Goal: Obtain resource: Download file/media

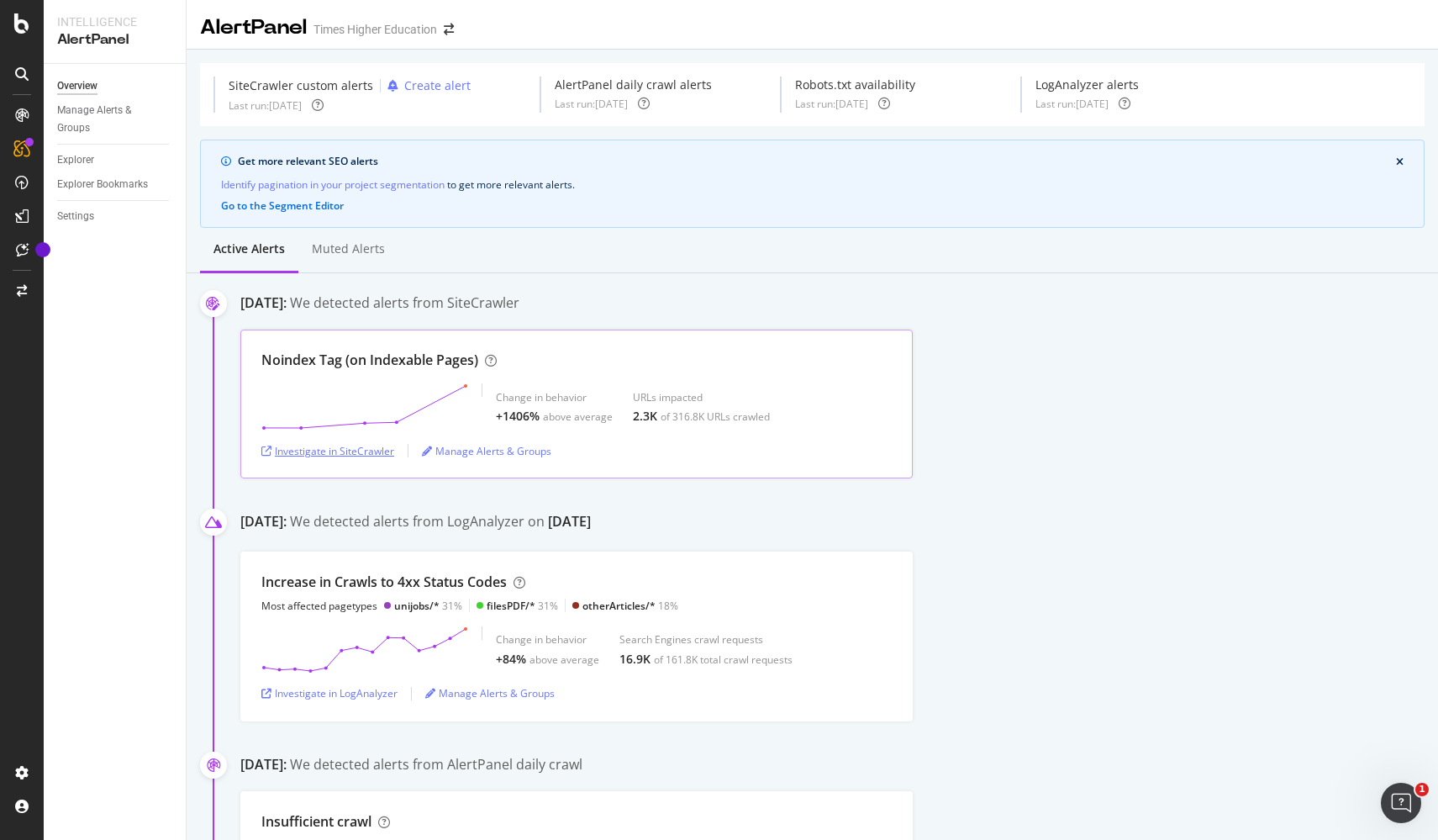
click at [381, 450] on div "Investigate in SiteCrawler" at bounding box center [327, 450] width 133 height 14
drag, startPoint x: 496, startPoint y: 418, endPoint x: 607, endPoint y: 416, distance: 111.0
click at [607, 416] on div "+1406% above average" at bounding box center [554, 416] width 117 height 17
click at [366, 452] on div "Investigate in SiteCrawler" at bounding box center [327, 450] width 133 height 14
click at [325, 452] on div "Investigate in SiteCrawler" at bounding box center [327, 450] width 133 height 14
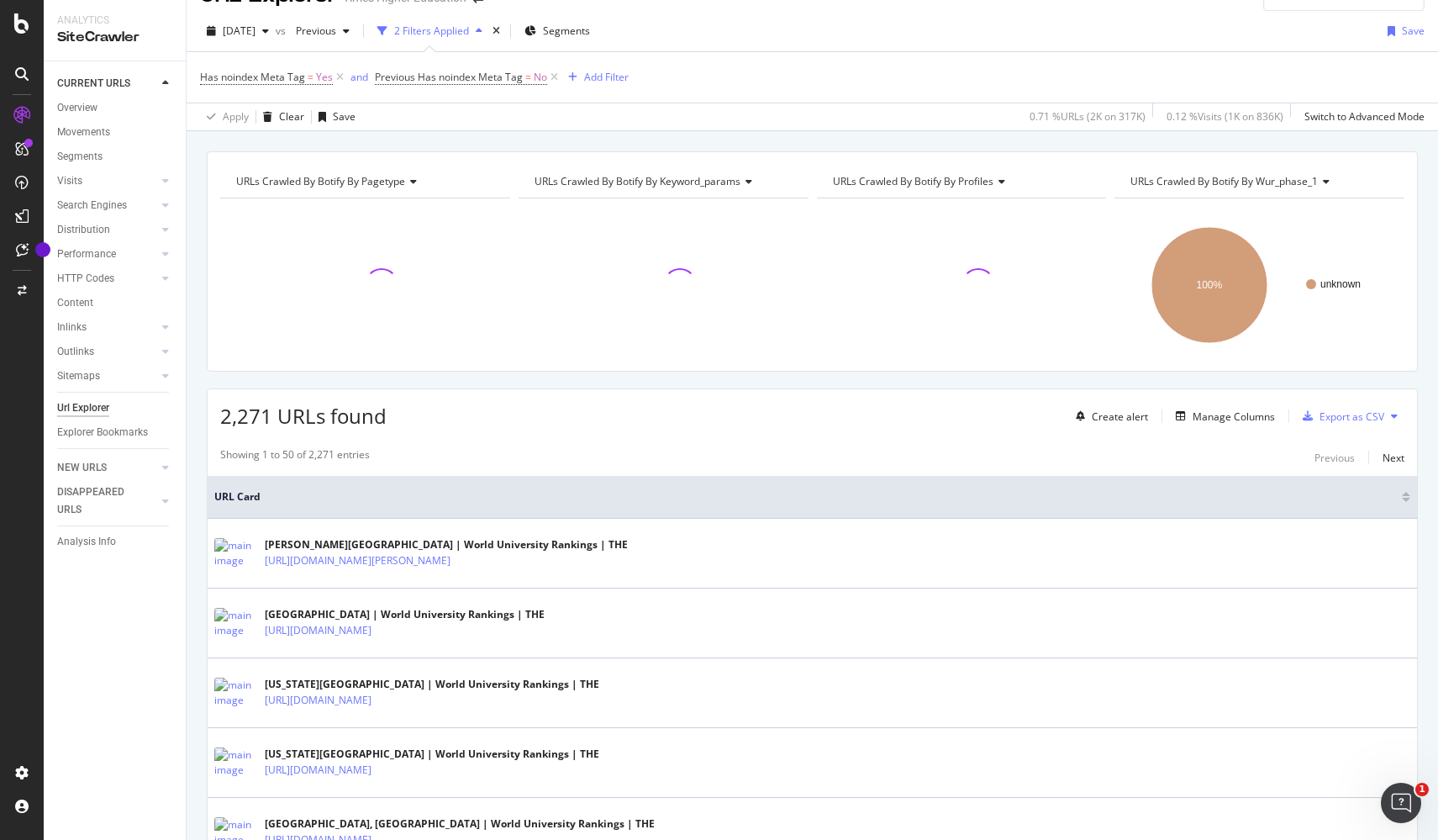
scroll to position [35, 0]
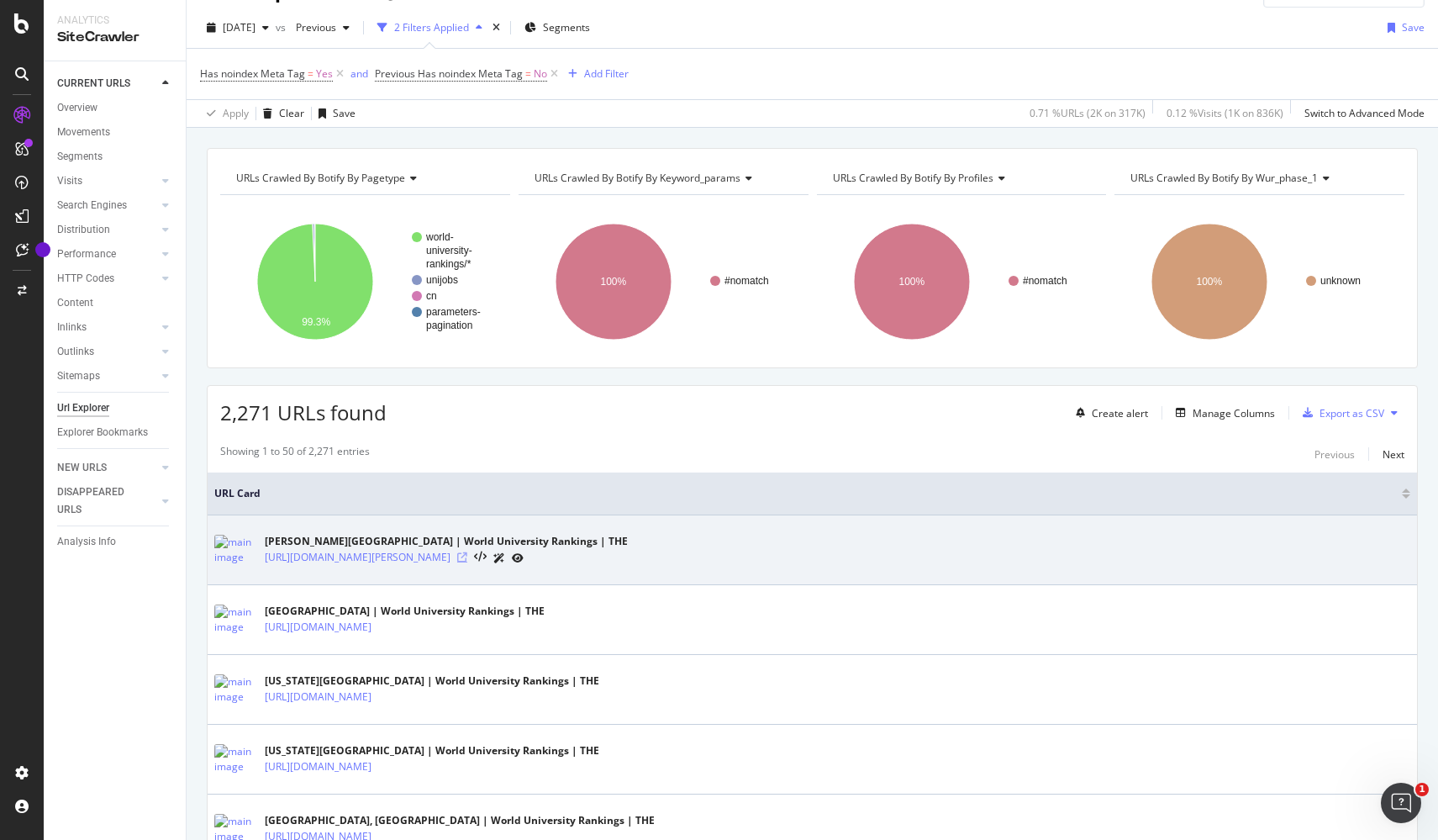
click at [467, 556] on icon at bounding box center [462, 557] width 10 height 10
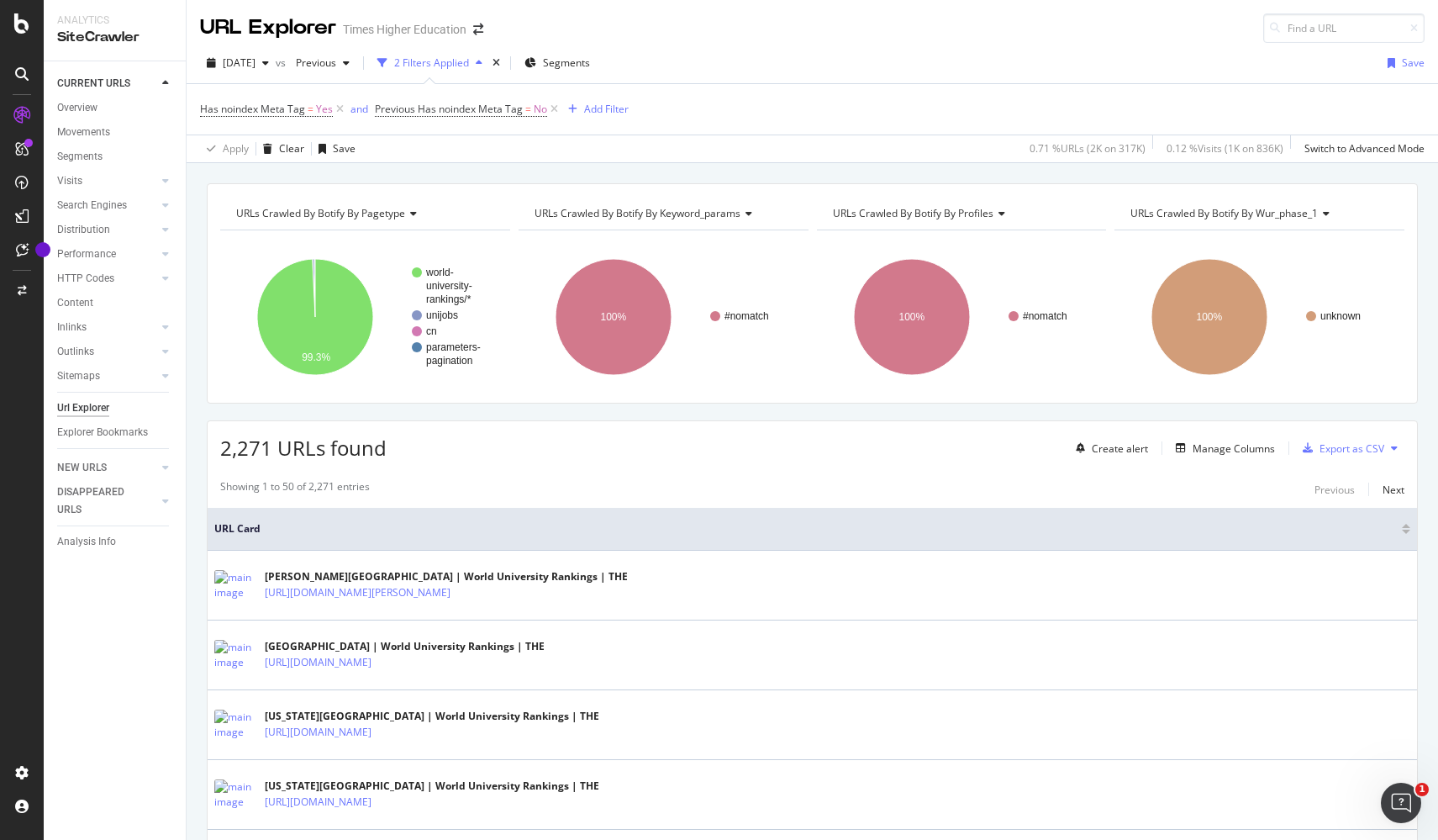
scroll to position [0, 0]
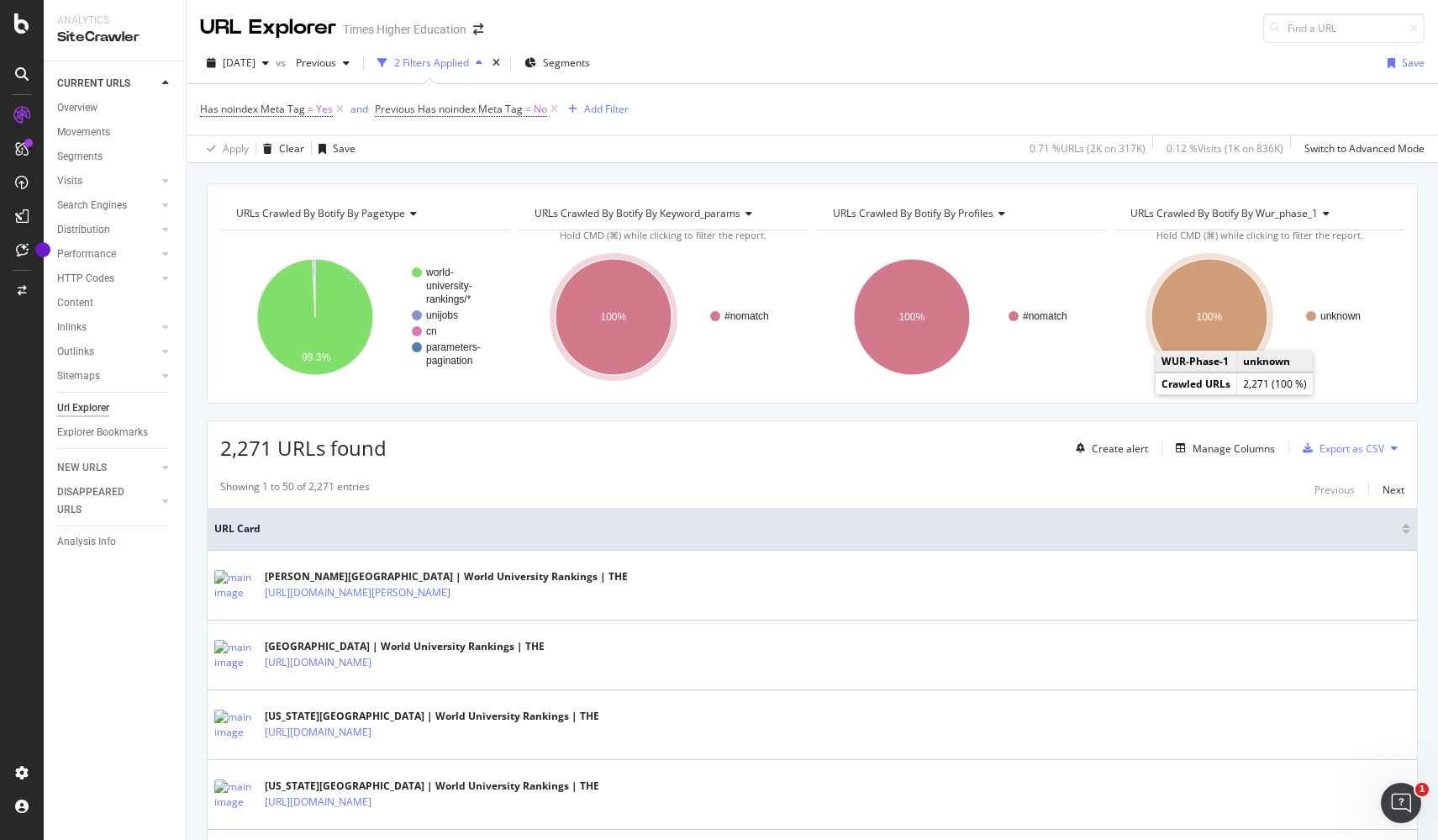
click at [1233, 327] on ellipse "A chart." at bounding box center [1209, 317] width 116 height 116
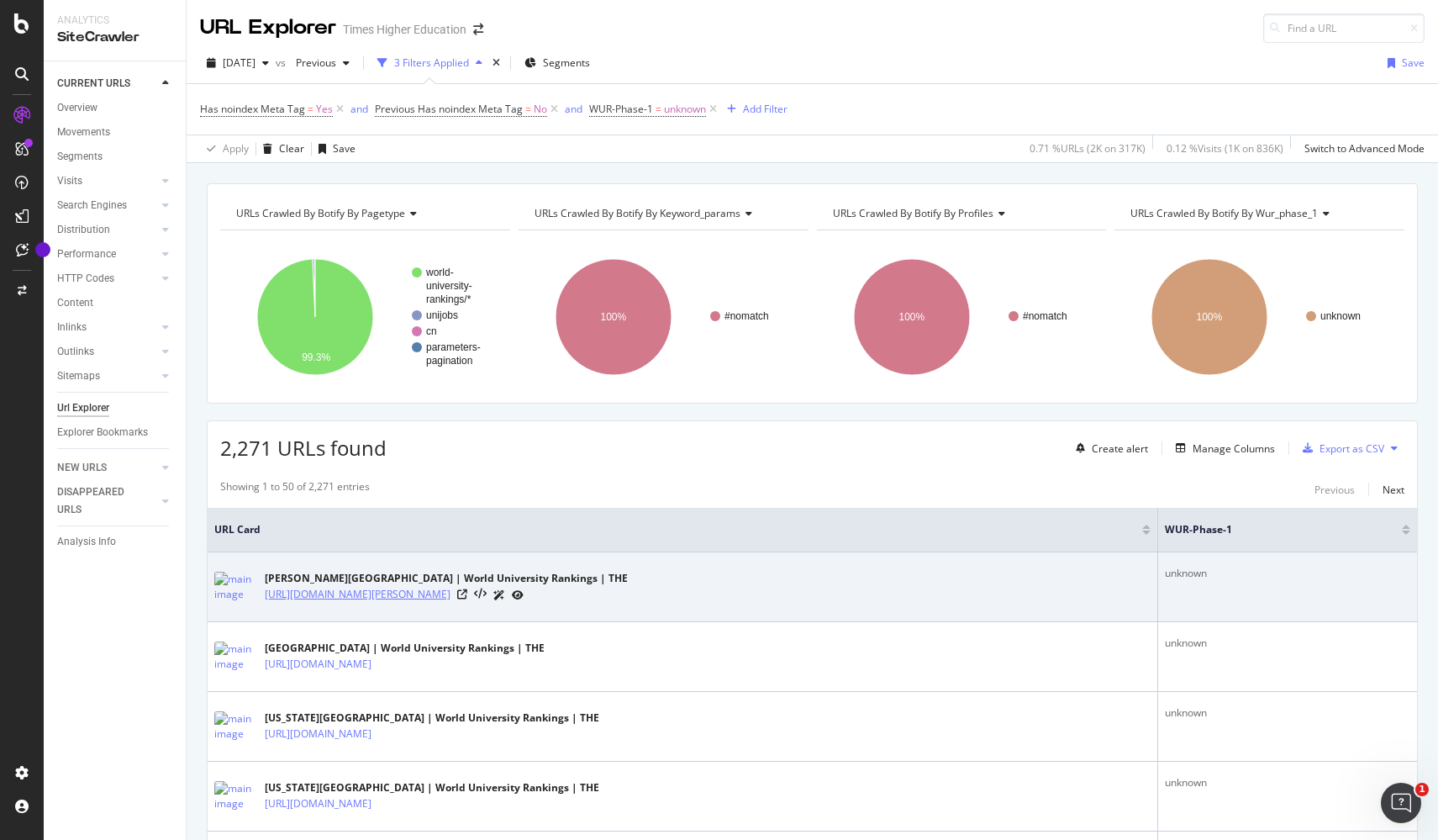
click at [450, 600] on link "[URL][DOMAIN_NAME][PERSON_NAME]" at bounding box center [358, 594] width 185 height 17
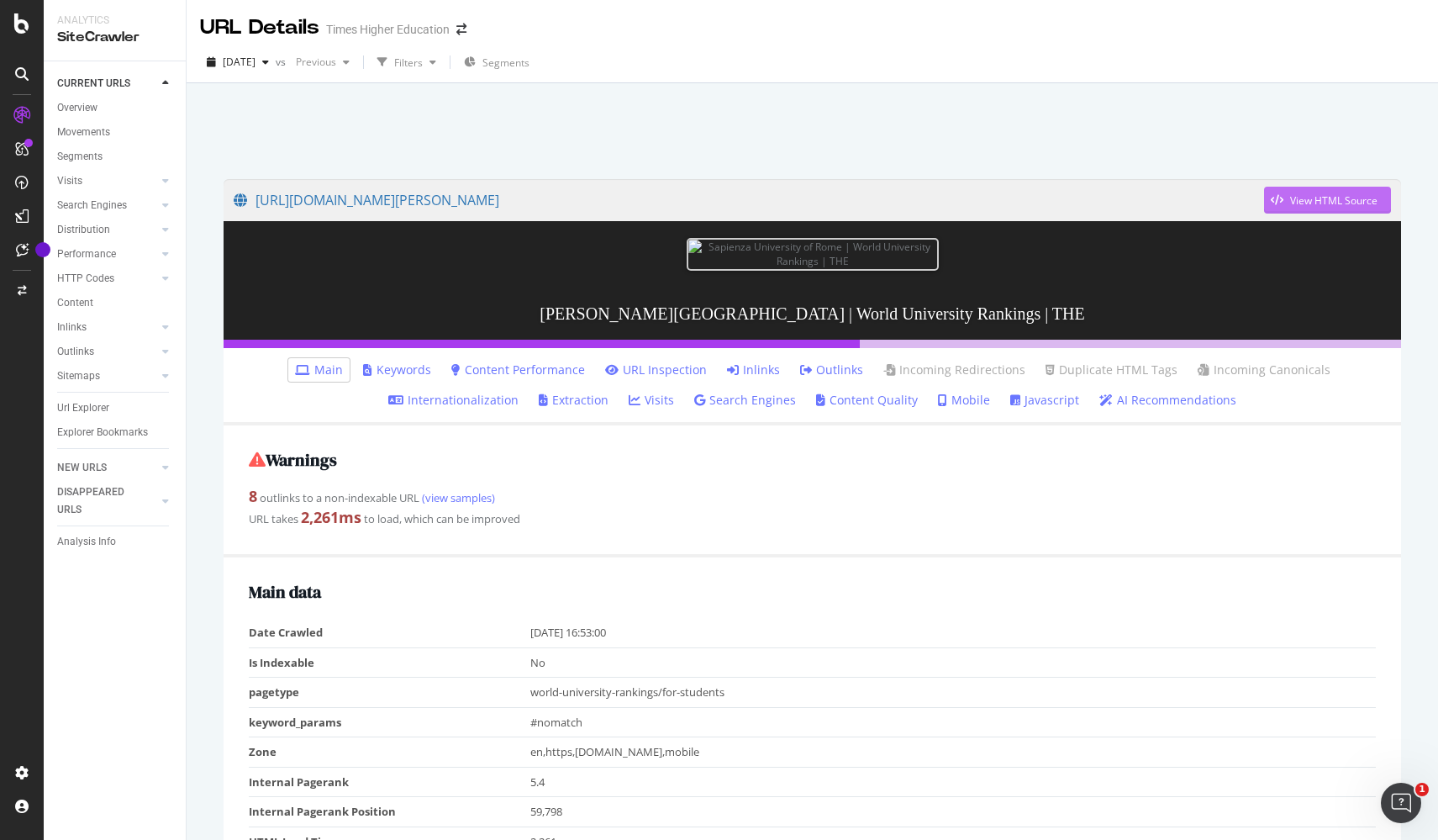
click at [1320, 199] on div "View HTML Source" at bounding box center [1334, 200] width 88 height 14
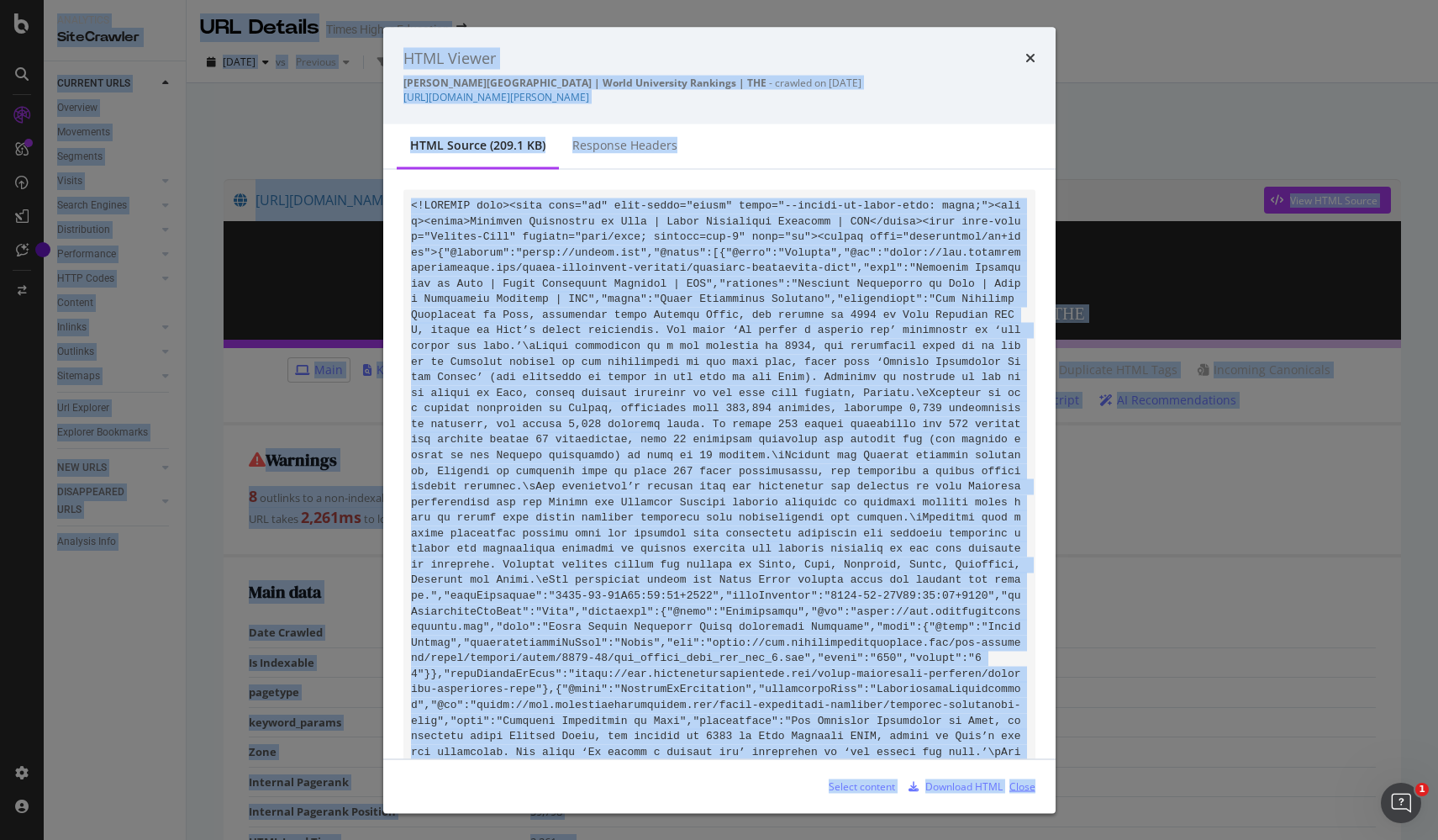
click at [1016, 785] on div "Close" at bounding box center [1022, 785] width 26 height 14
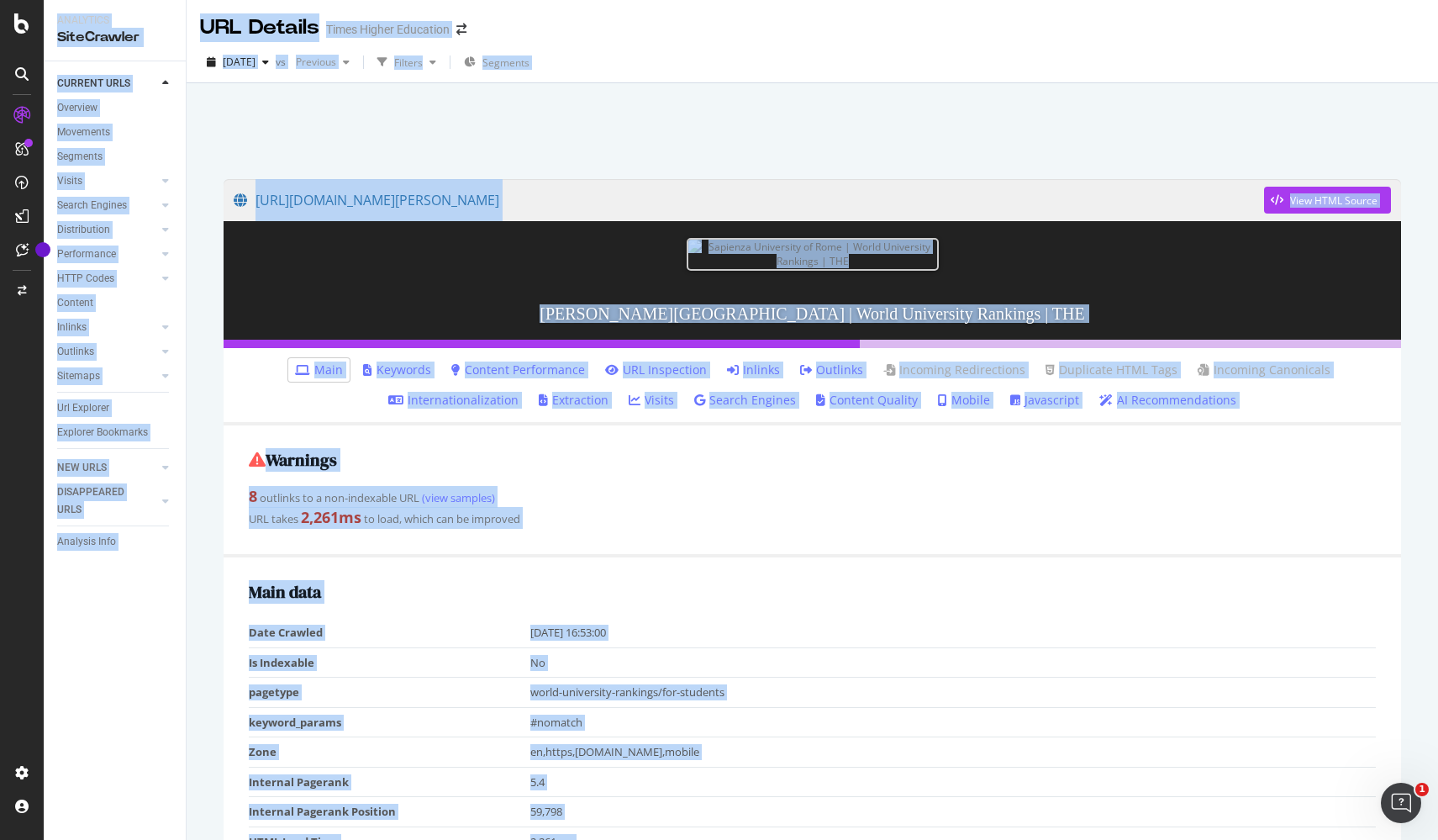
click at [775, 133] on div at bounding box center [811, 127] width 1211 height 72
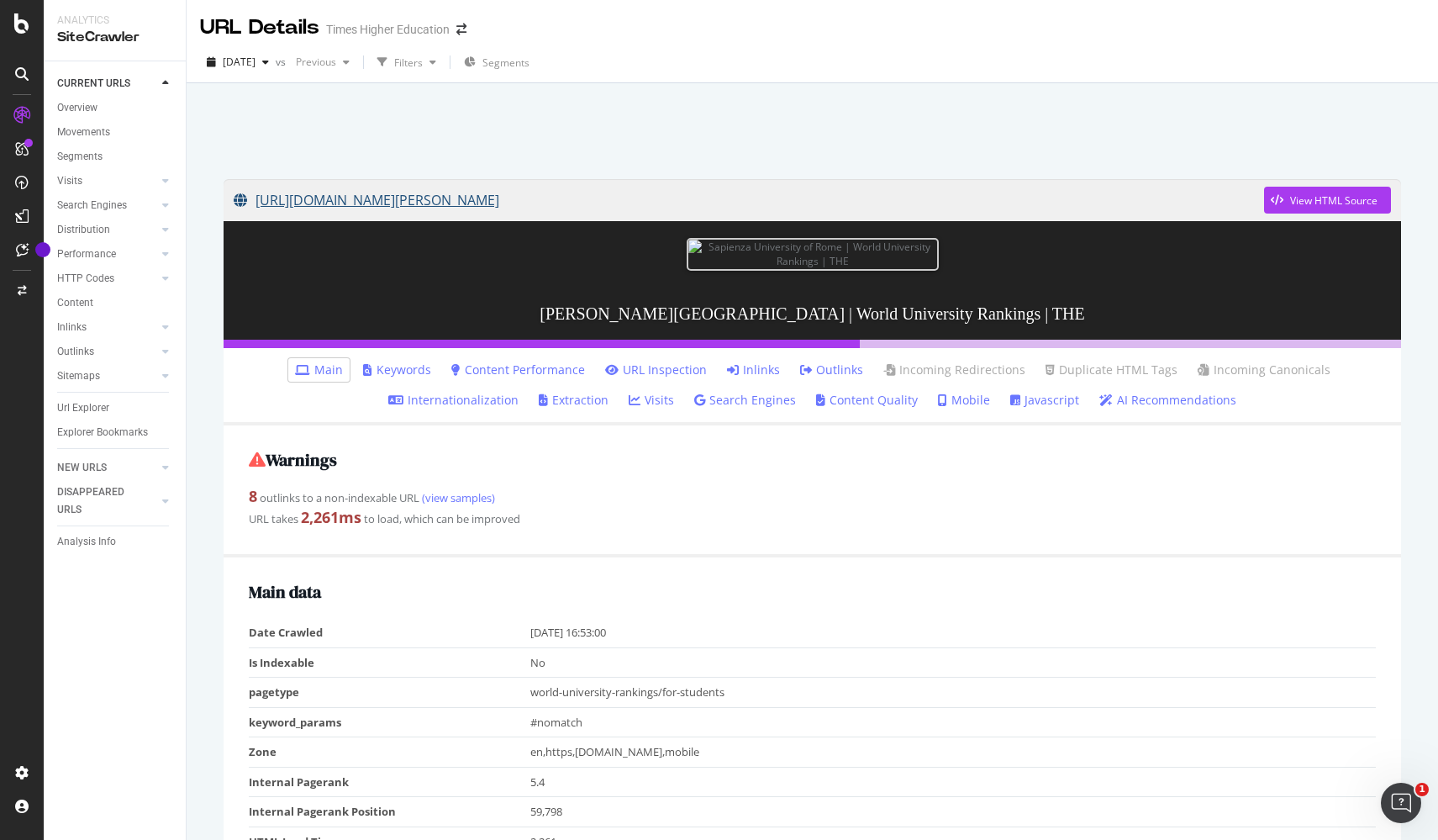
click at [825, 203] on link "https://www.timeshighereducation.com/world-university-rankings/sapienza-univers…" at bounding box center [748, 200] width 1030 height 42
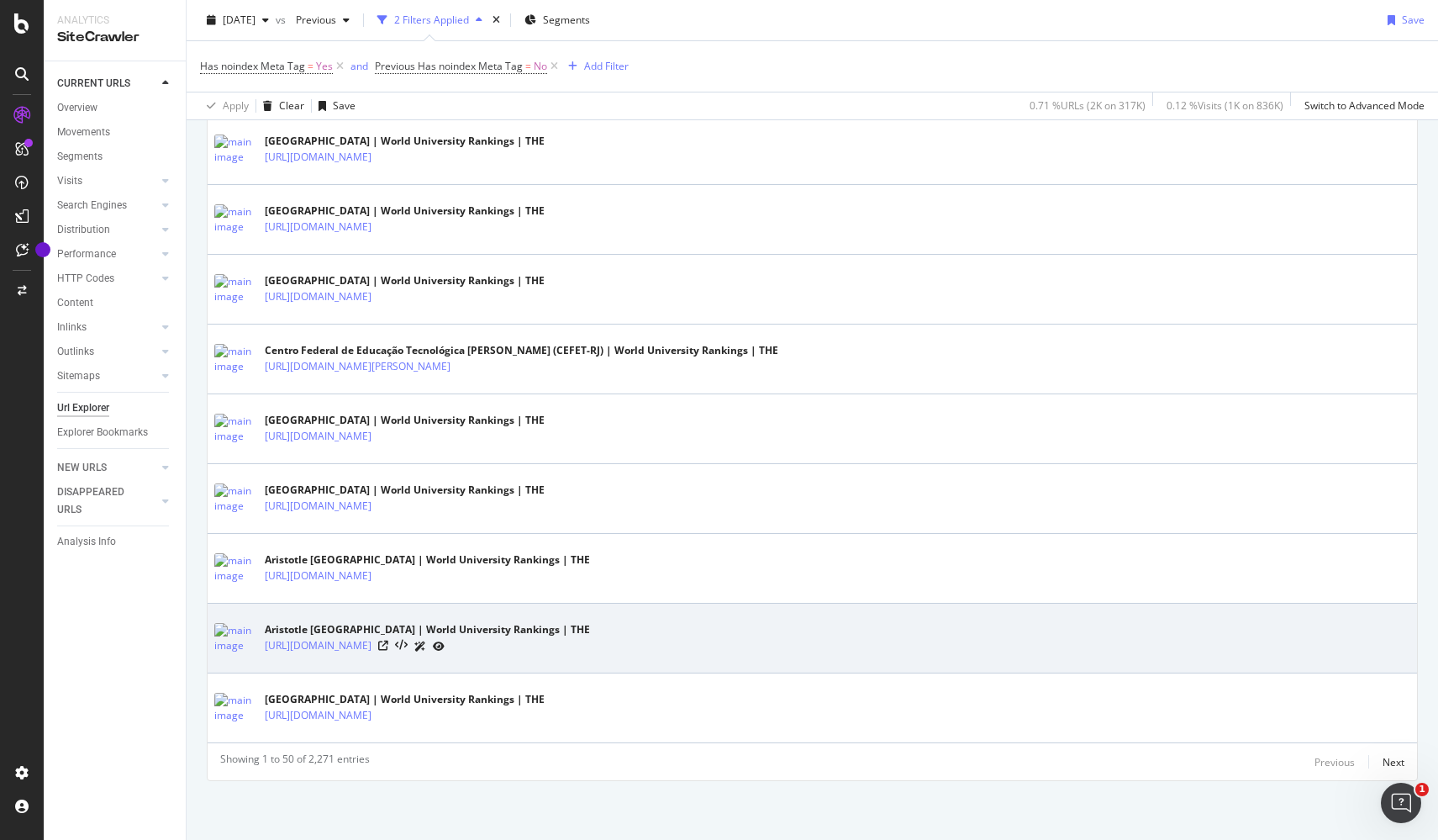
scroll to position [3295, 0]
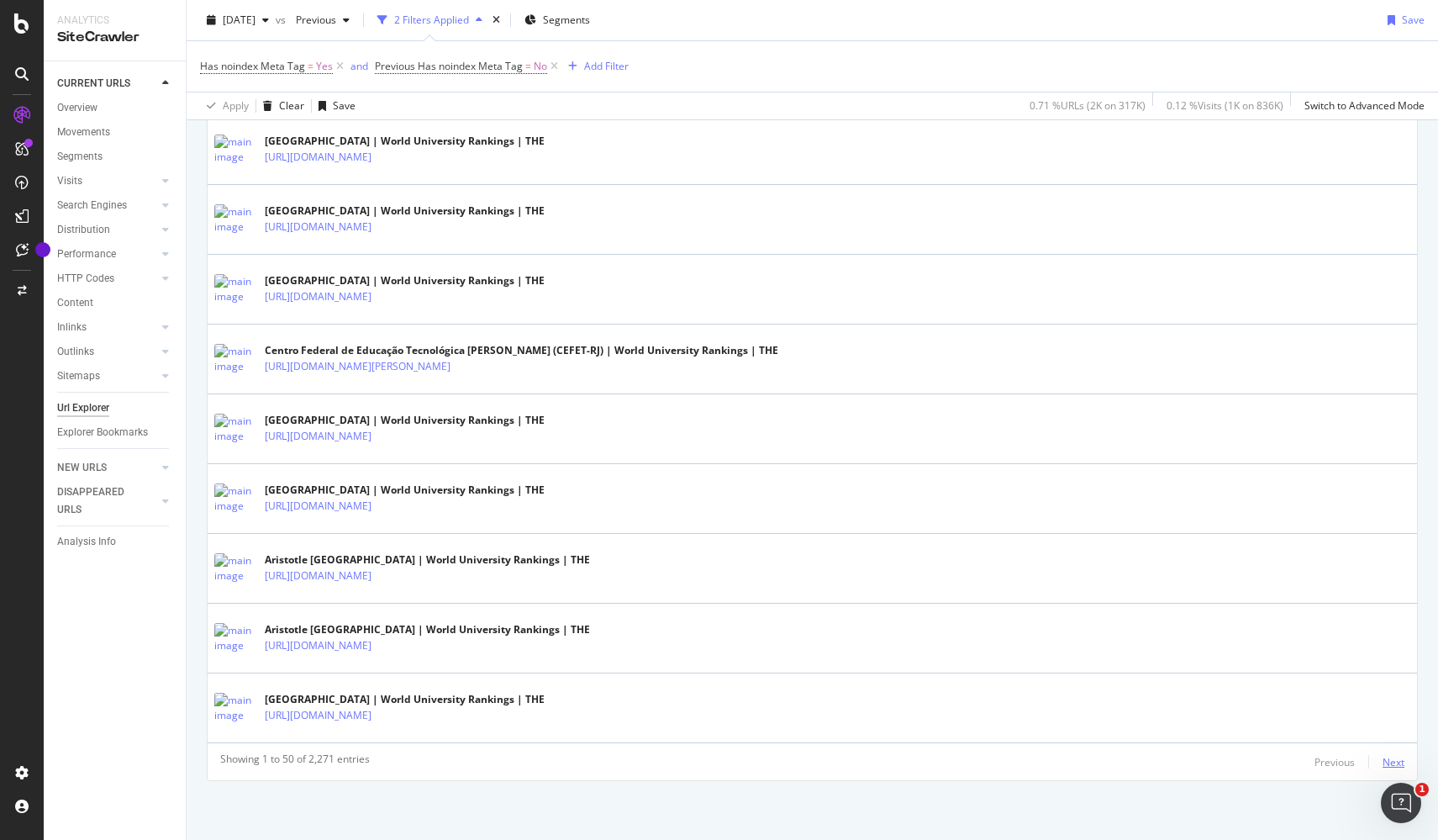
click at [1393, 764] on div "Next" at bounding box center [1393, 761] width 22 height 14
click at [1393, 754] on div "Next" at bounding box center [1393, 761] width 22 height 14
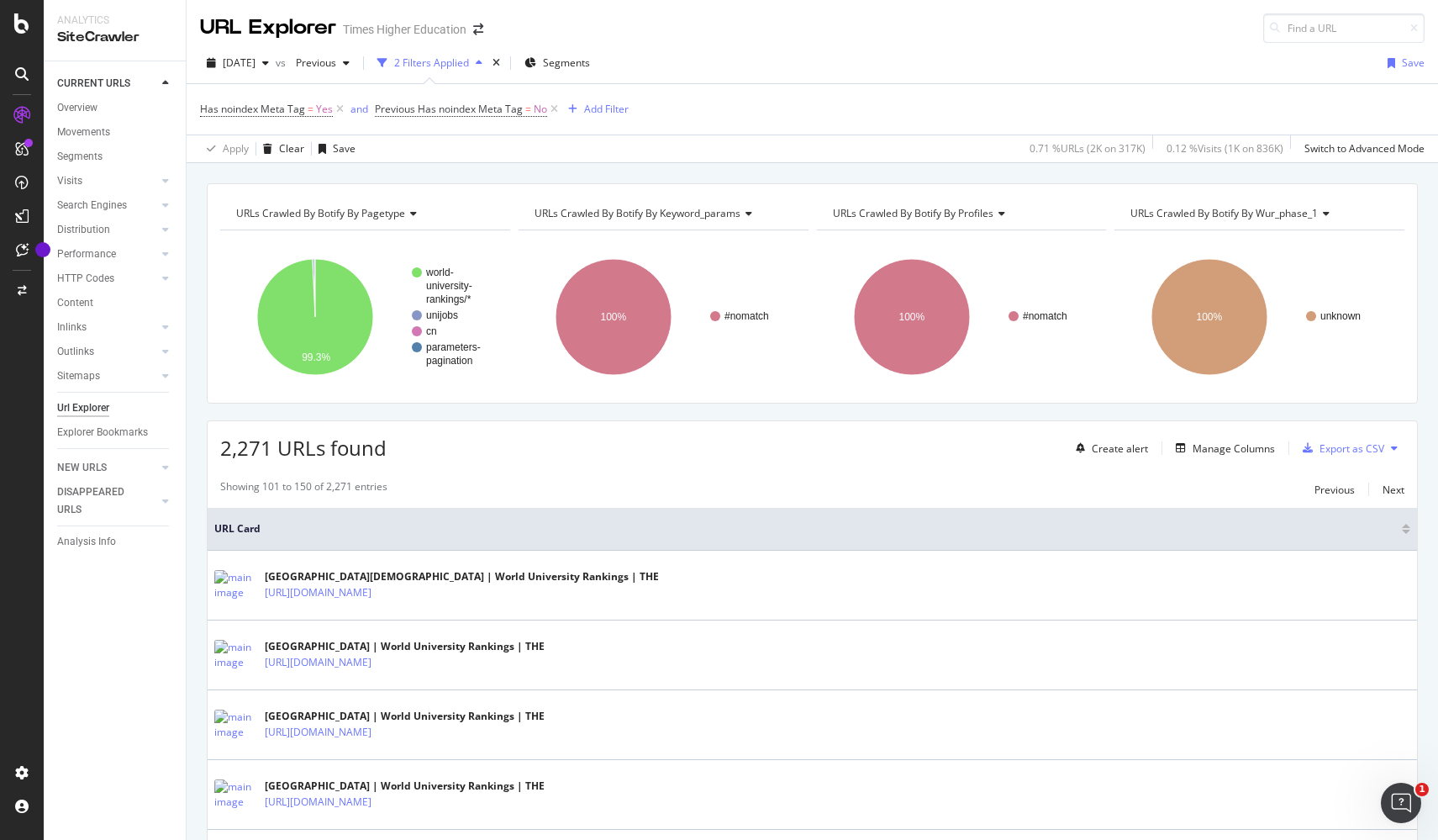
scroll to position [0, 0]
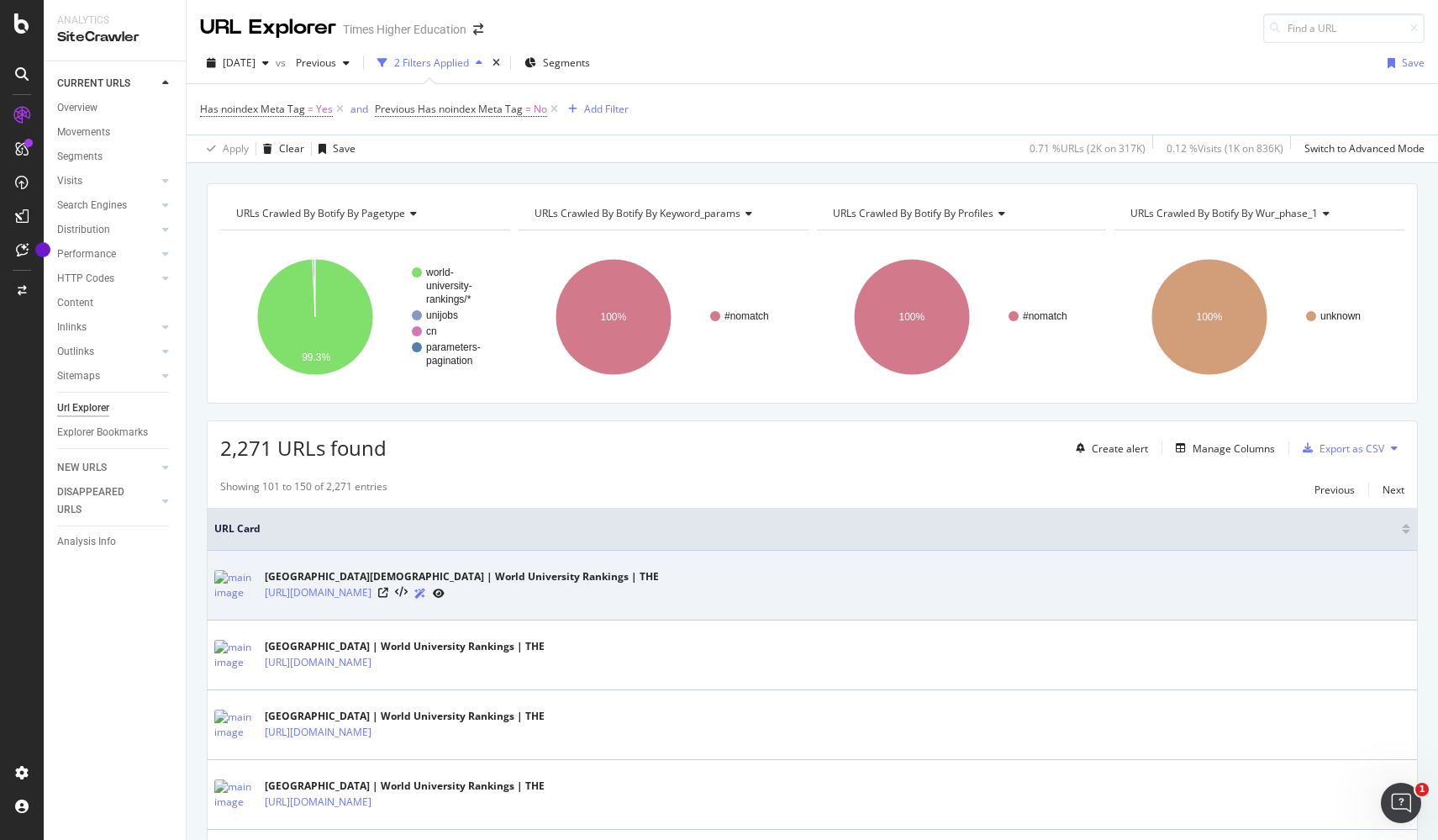
click at [427, 593] on icon at bounding box center [421, 593] width 12 height 10
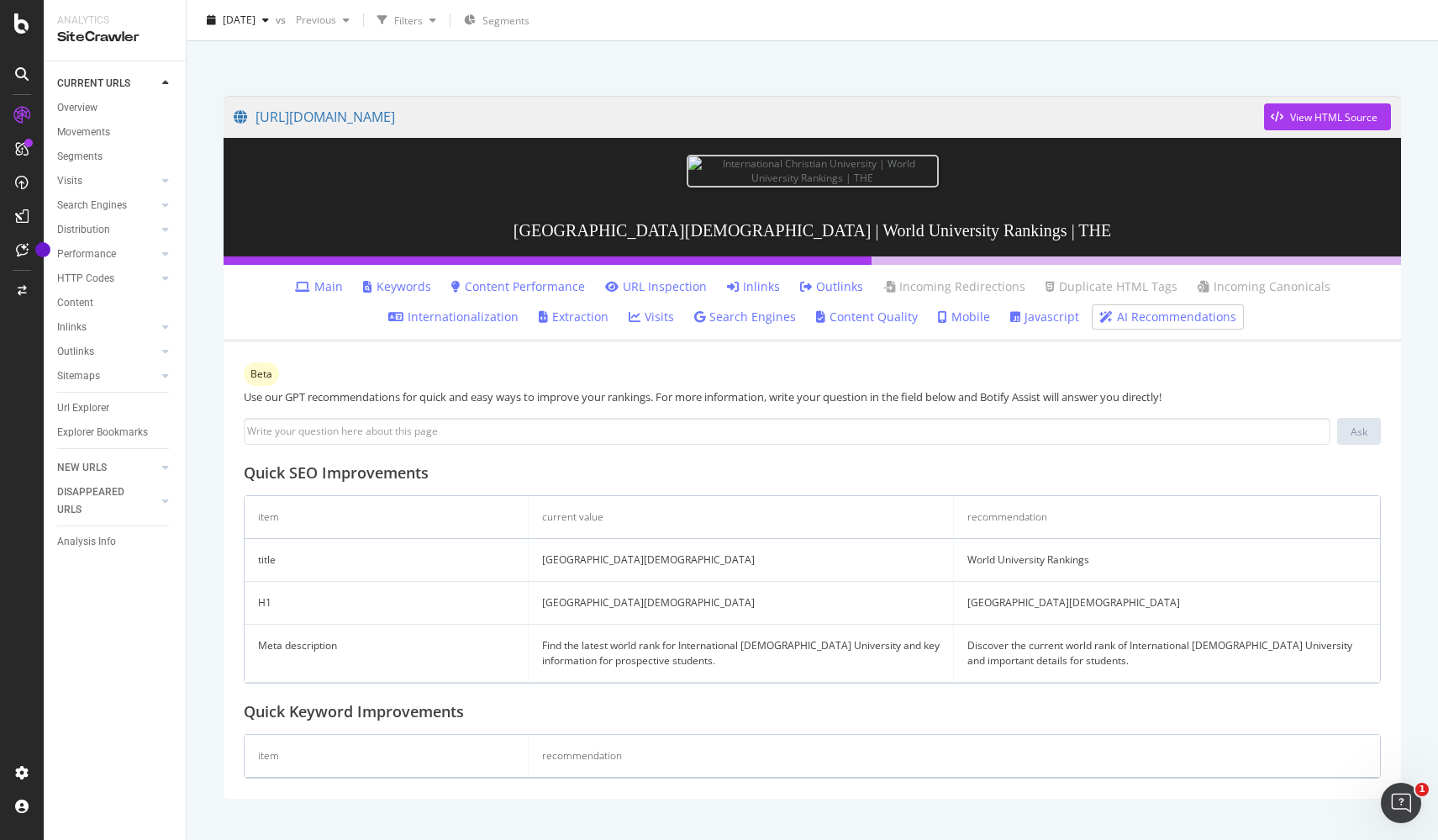
scroll to position [276, 0]
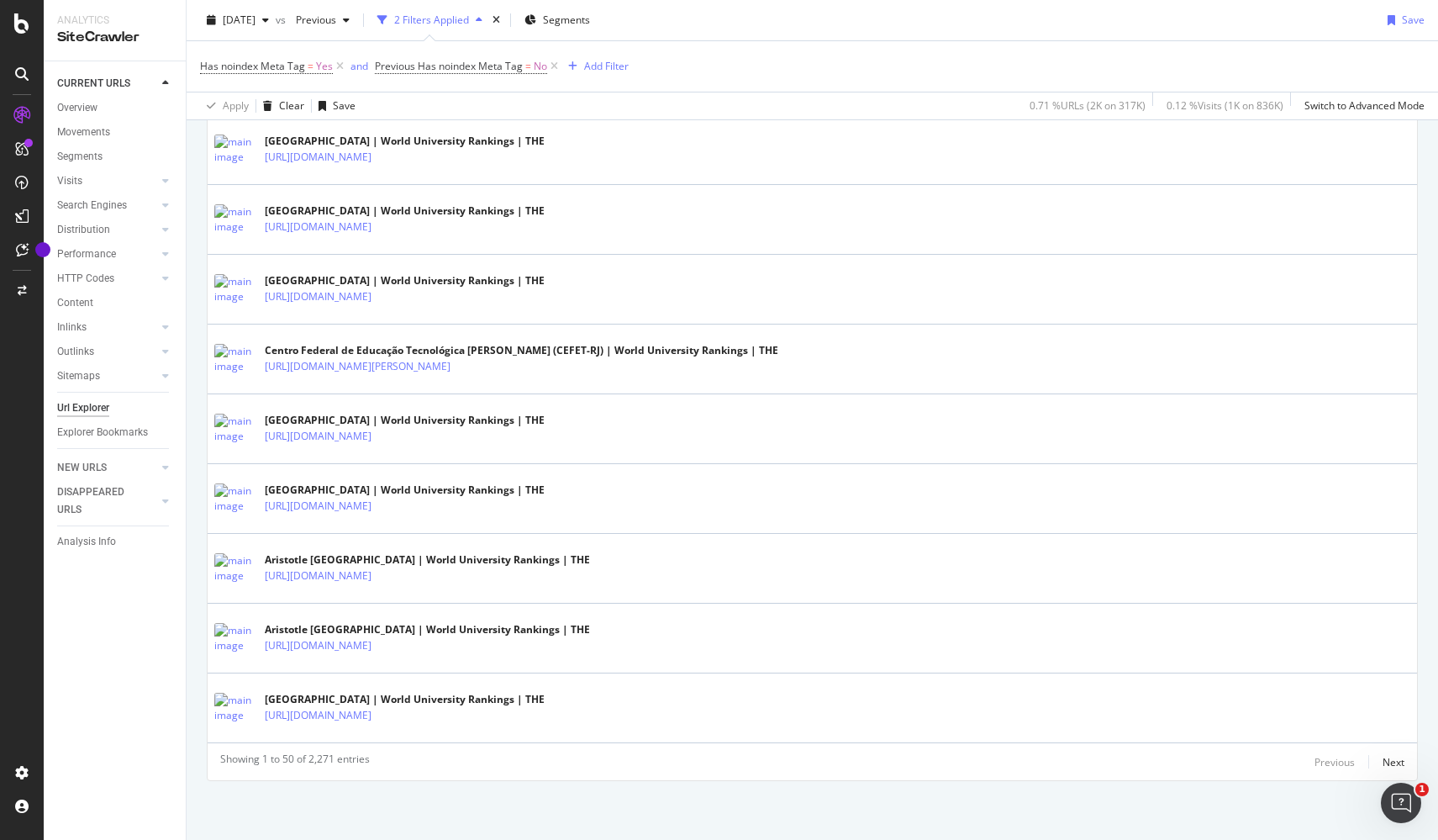
scroll to position [3295, 0]
drag, startPoint x: 372, startPoint y: 759, endPoint x: 310, endPoint y: 759, distance: 62.0
click at [310, 759] on div "Showing 1 to 50 of 2,271 entries Previous Next" at bounding box center [812, 761] width 1210 height 20
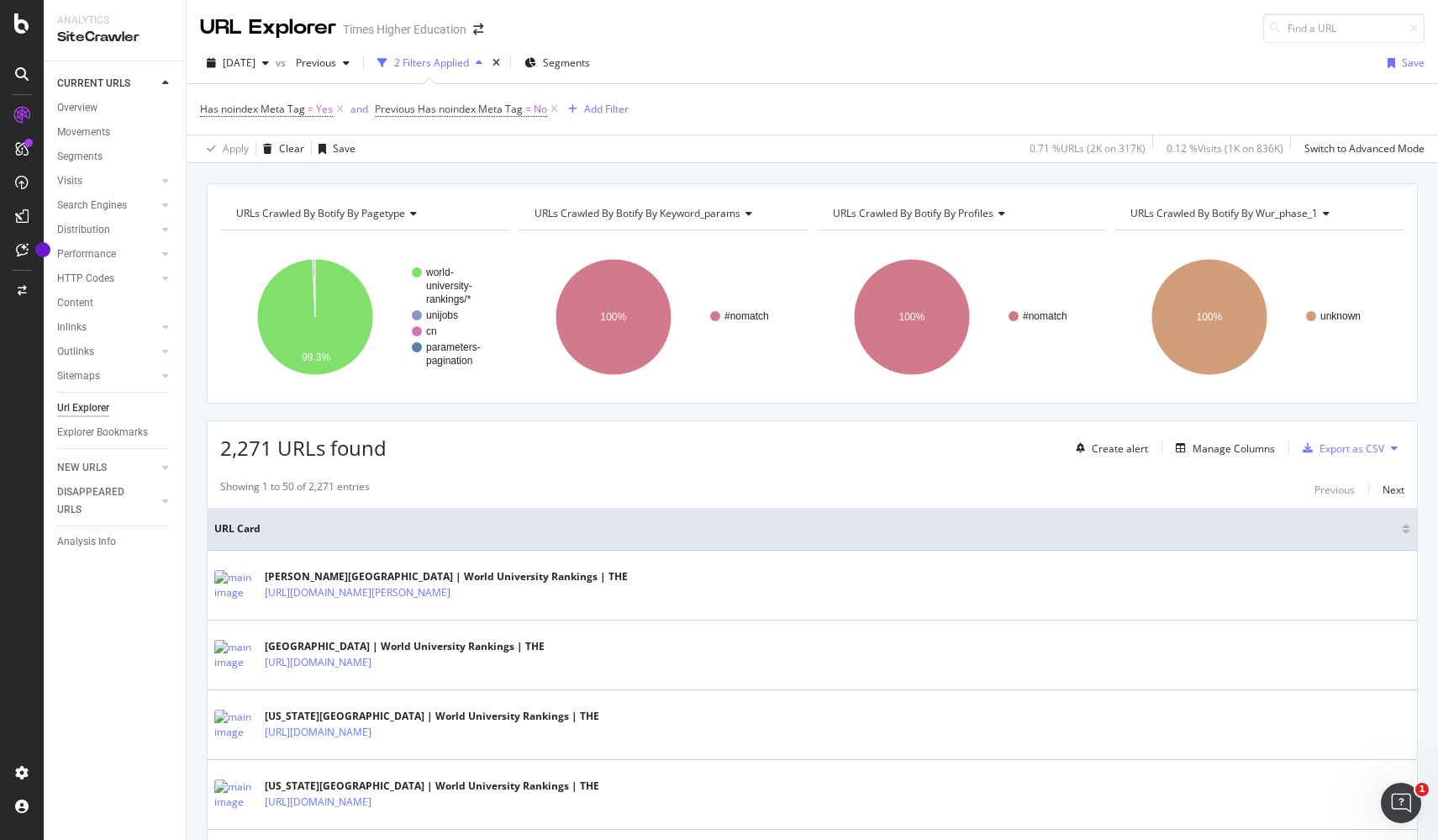
scroll to position [0, 0]
click at [1363, 149] on div "Switch to Advanced Mode" at bounding box center [1364, 148] width 121 height 14
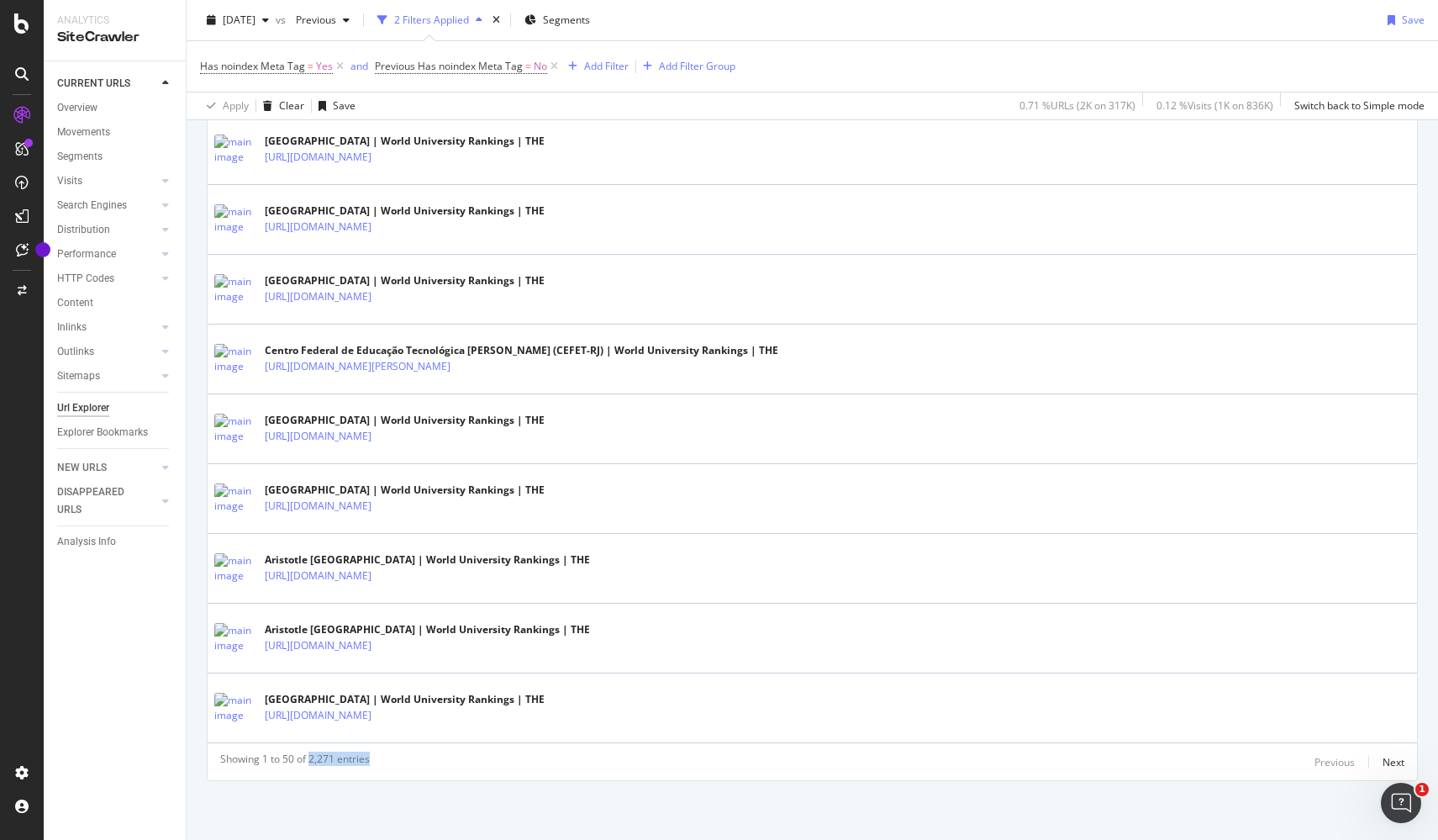
scroll to position [3295, 0]
click at [1397, 759] on div "Next" at bounding box center [1393, 761] width 22 height 14
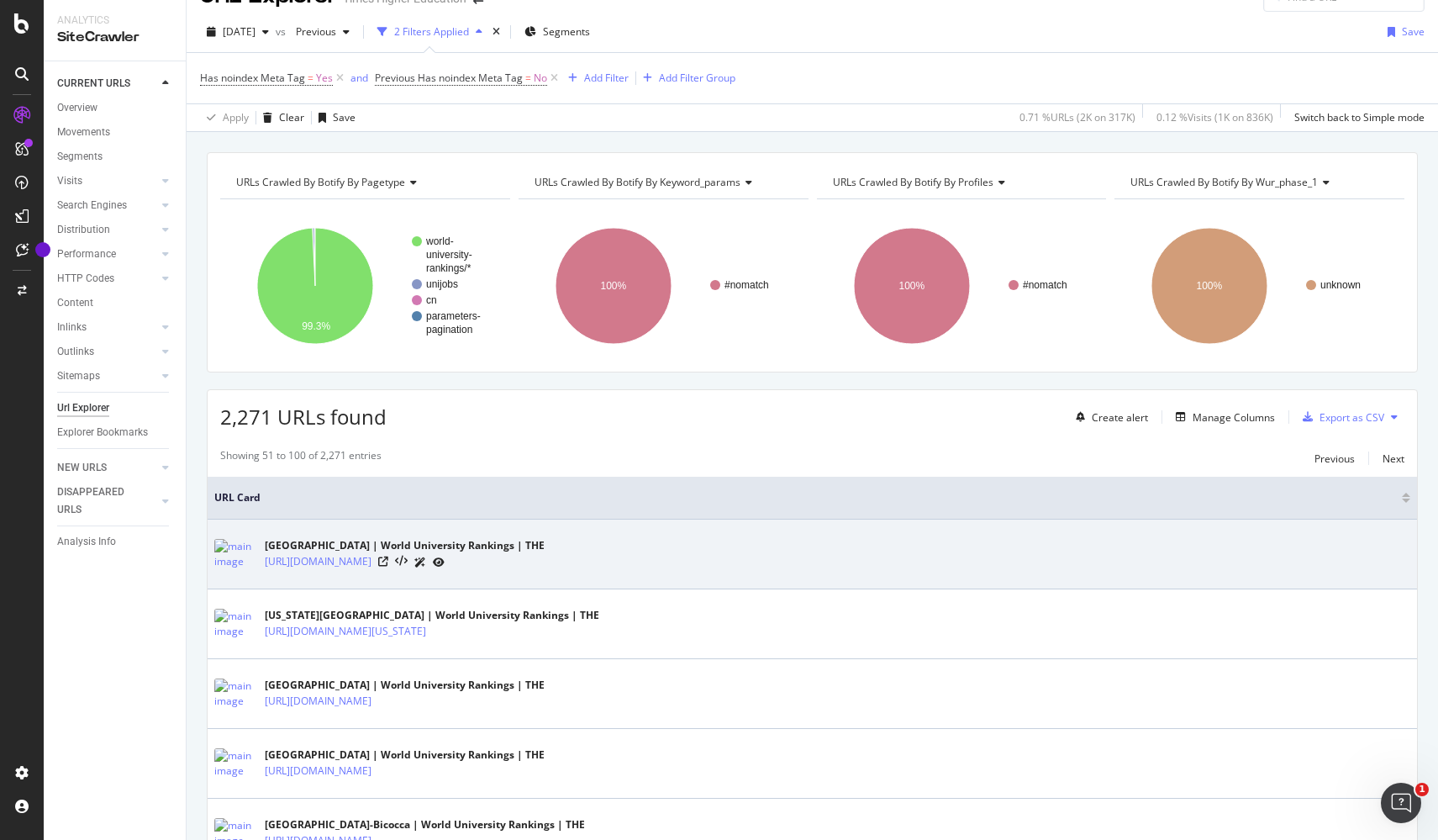
scroll to position [32, 0]
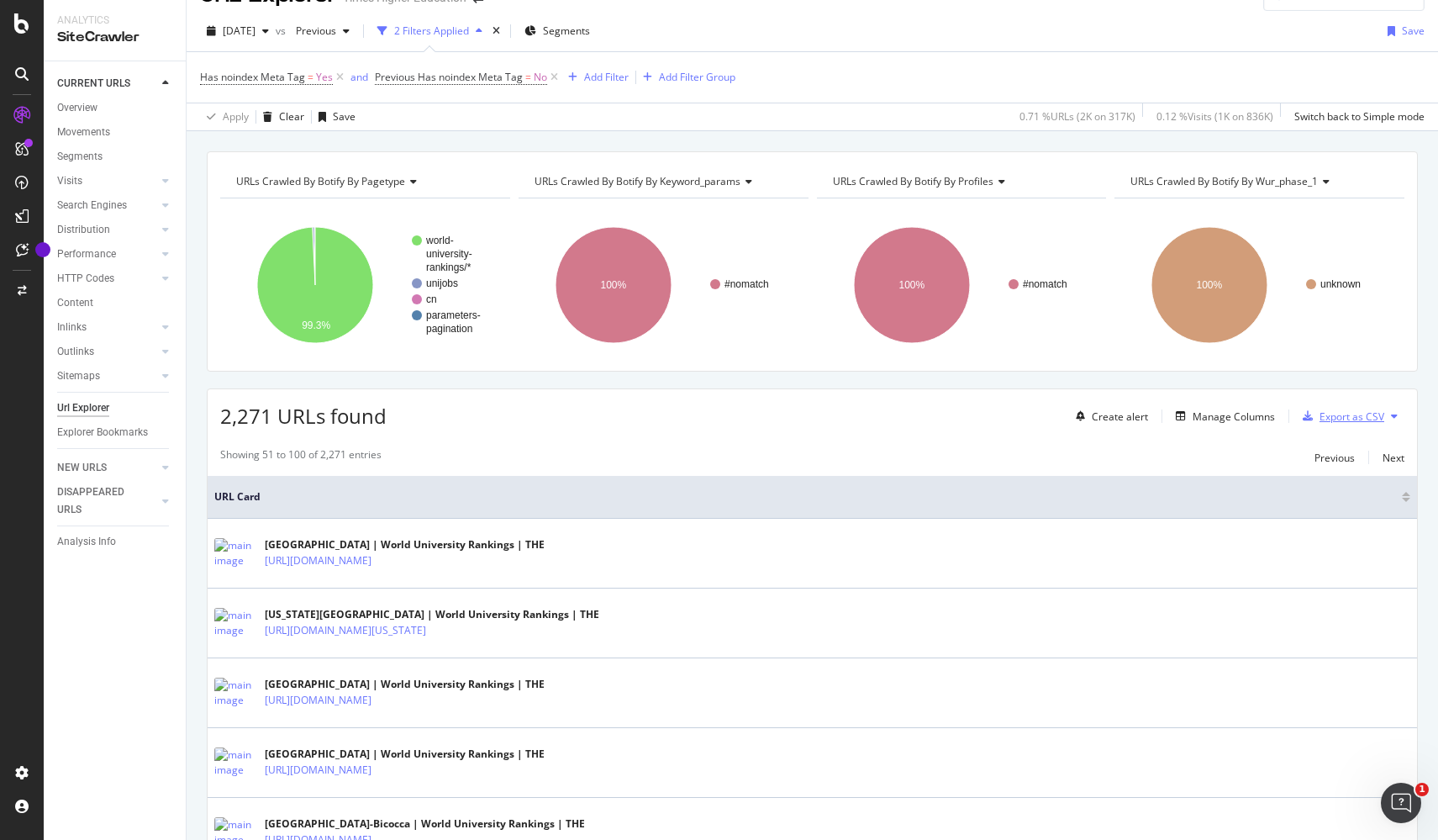
click at [1365, 415] on div "Export as CSV" at bounding box center [1351, 417] width 65 height 14
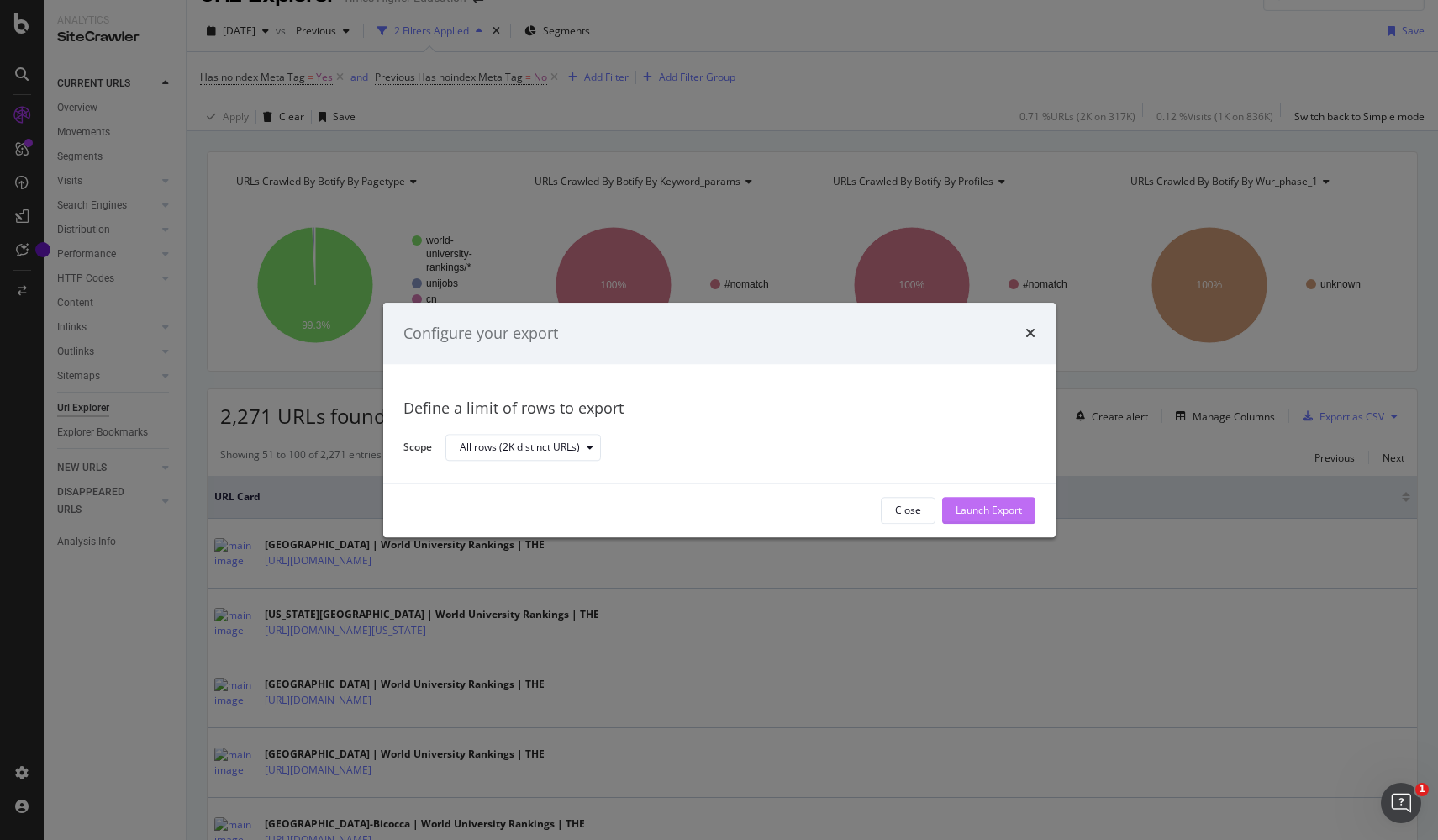
click at [1003, 506] on div "Launch Export" at bounding box center [989, 510] width 67 height 14
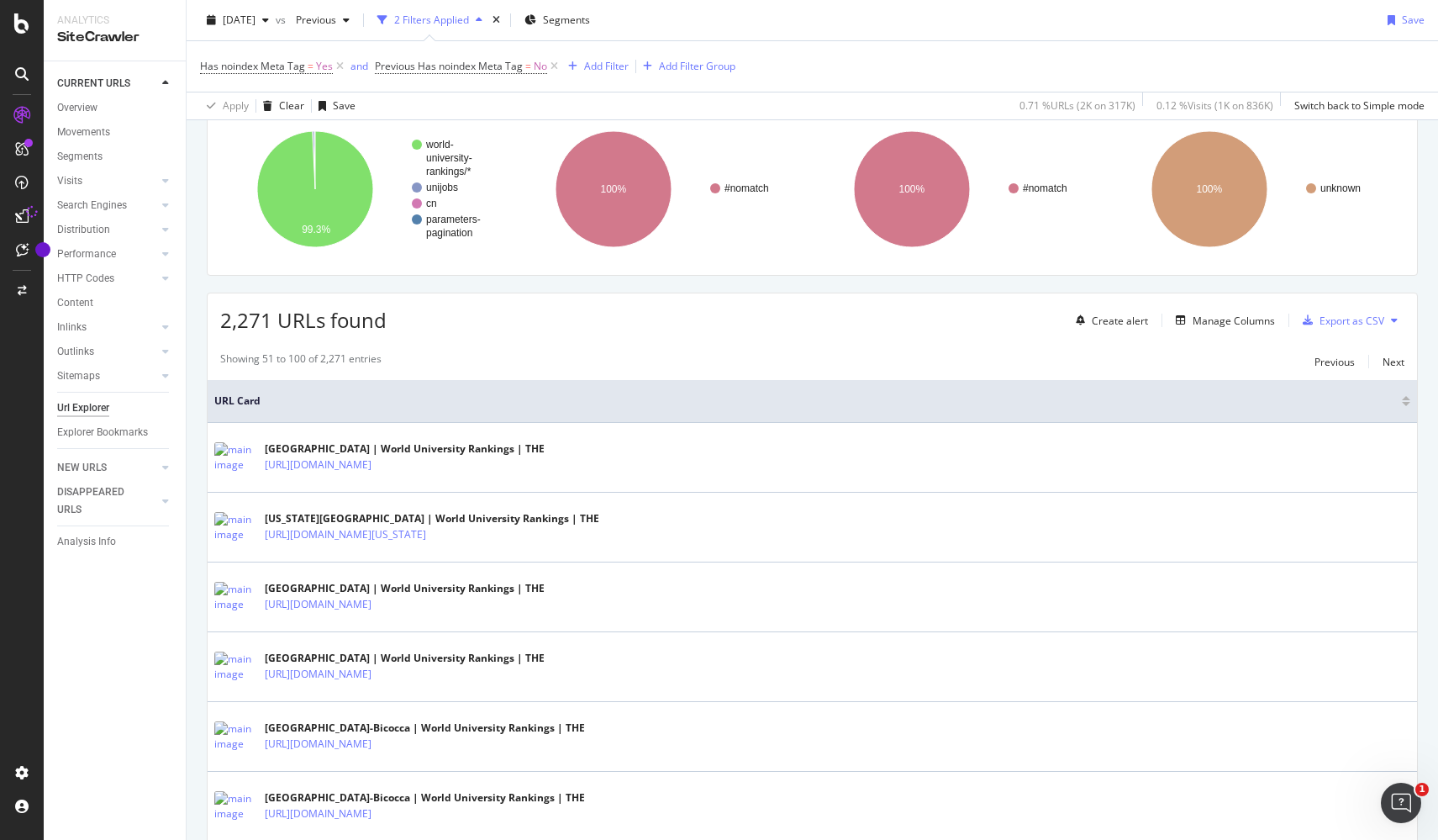
scroll to position [121, 0]
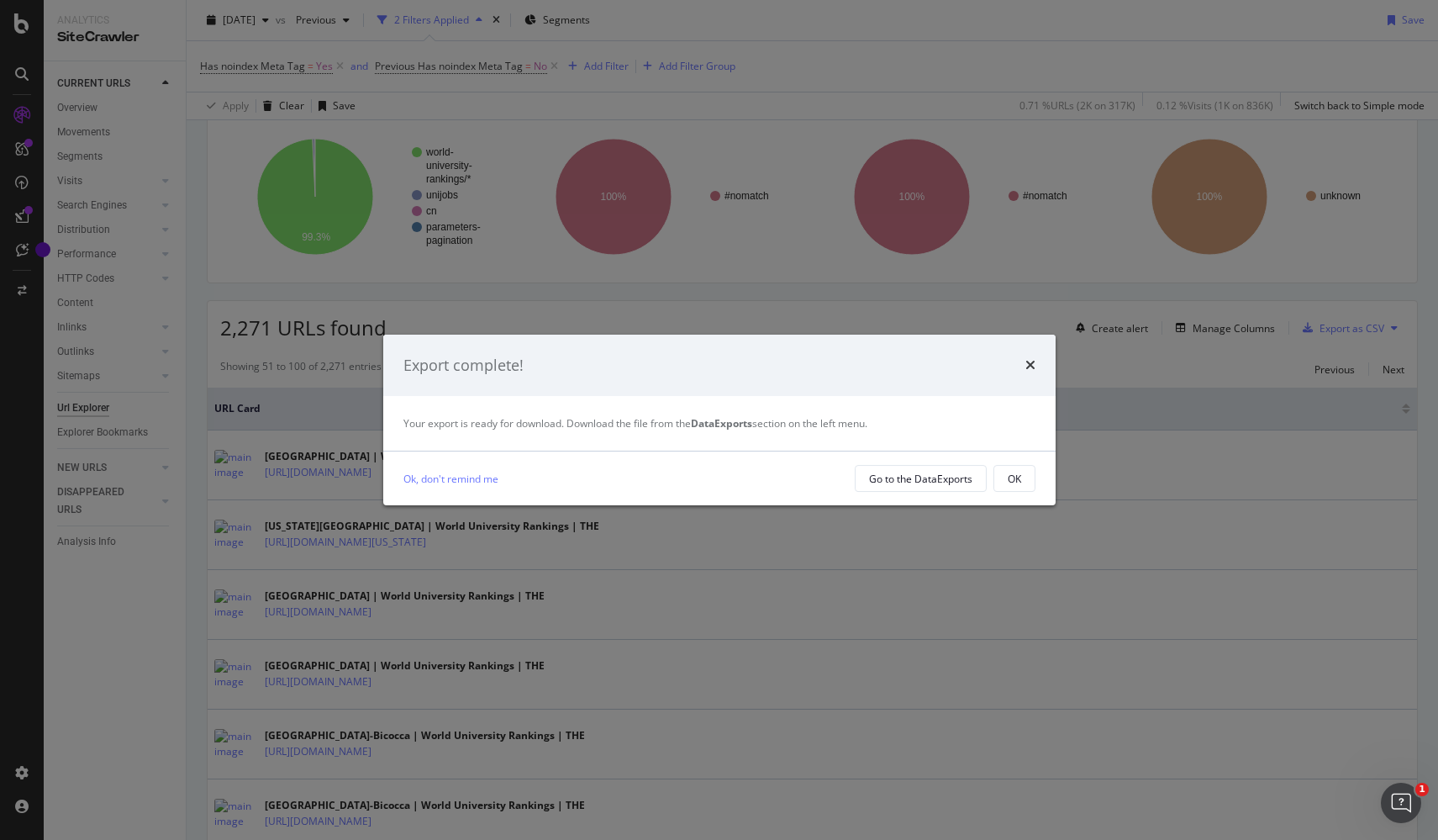
click at [908, 479] on div "Go to the DataExports" at bounding box center [921, 478] width 104 height 14
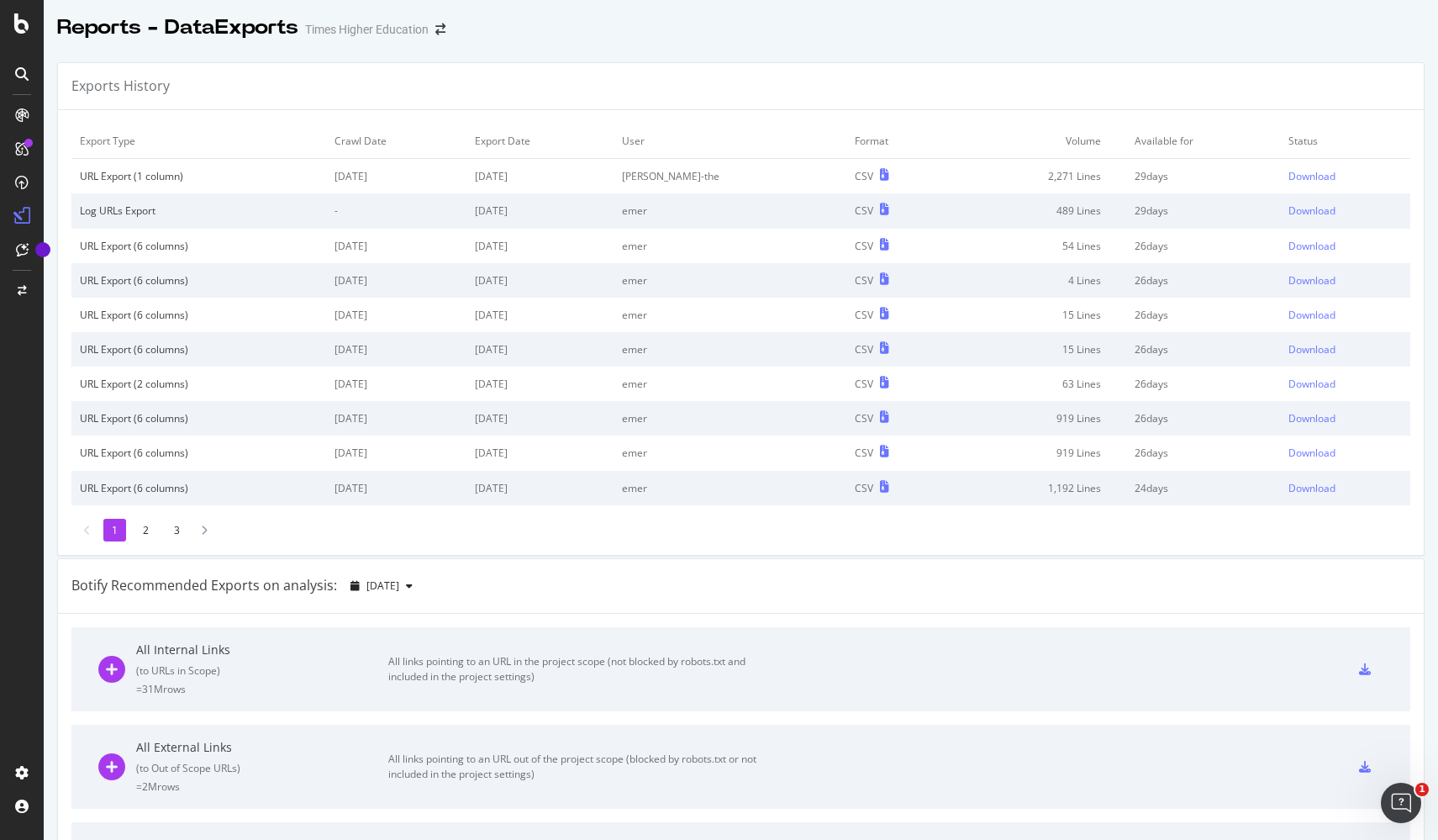
click at [1305, 172] on div "Download" at bounding box center [1311, 176] width 47 height 14
